Goal: Task Accomplishment & Management: Manage account settings

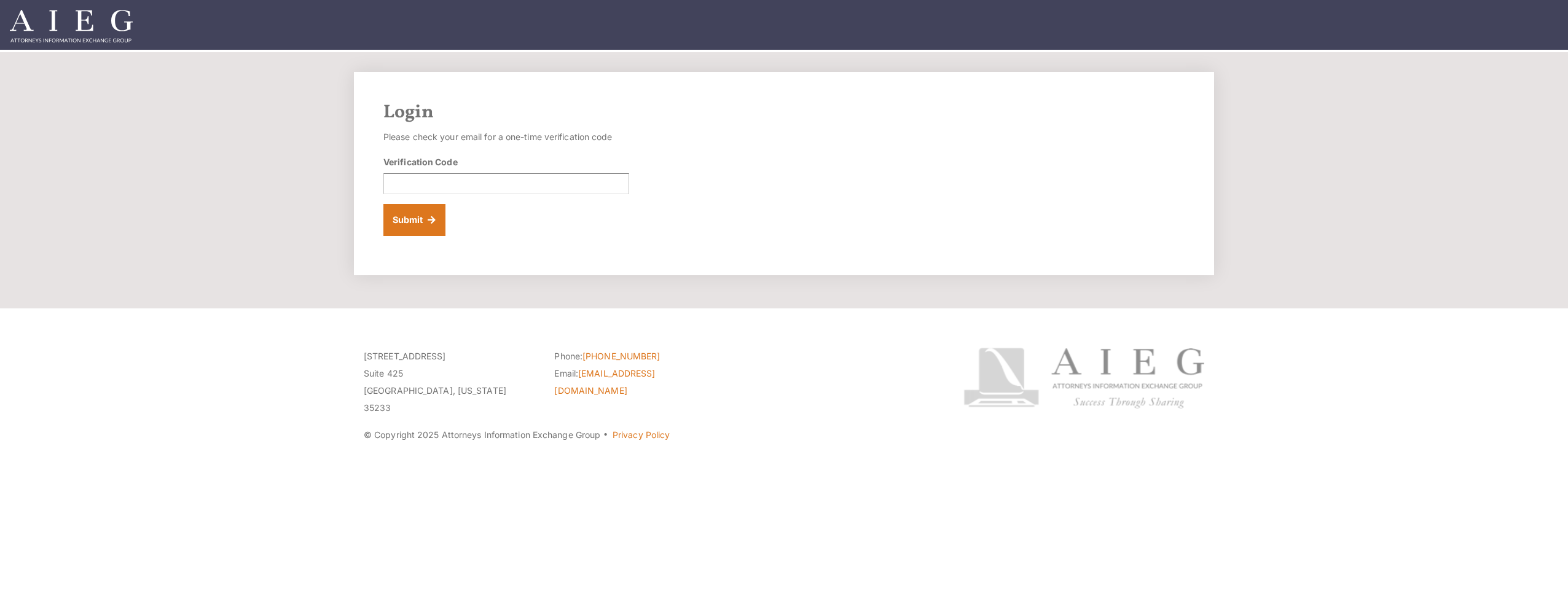
click at [446, 194] on form "Please check your email for a one-time verification code Verification Code Subm…" at bounding box center [506, 182] width 245 height 108
click at [446, 189] on input "Verification Code" at bounding box center [506, 183] width 245 height 21
type input "299117"
click at [410, 215] on button "Submit" at bounding box center [414, 220] width 62 height 32
click at [514, 188] on input "Verification Code" at bounding box center [506, 183] width 245 height 21
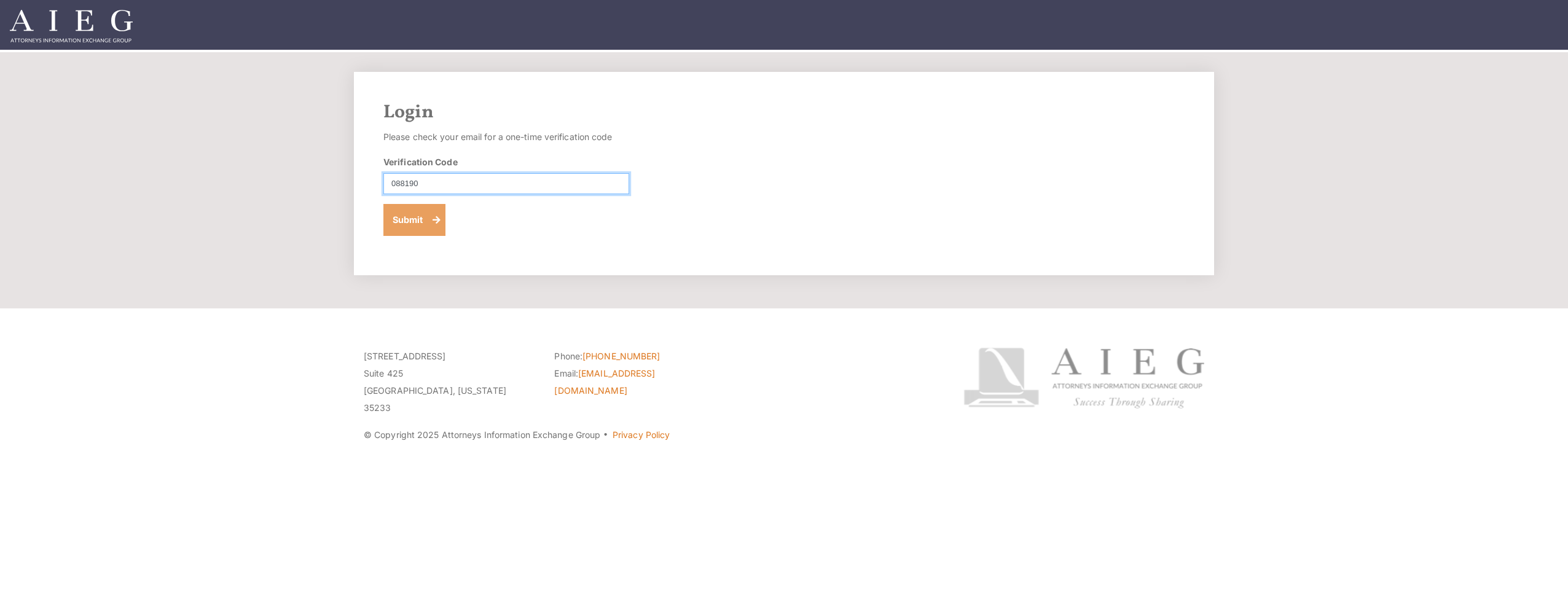
type input "088190"
click at [419, 224] on button "Submit" at bounding box center [414, 220] width 62 height 32
